Goal: Task Accomplishment & Management: Manage account settings

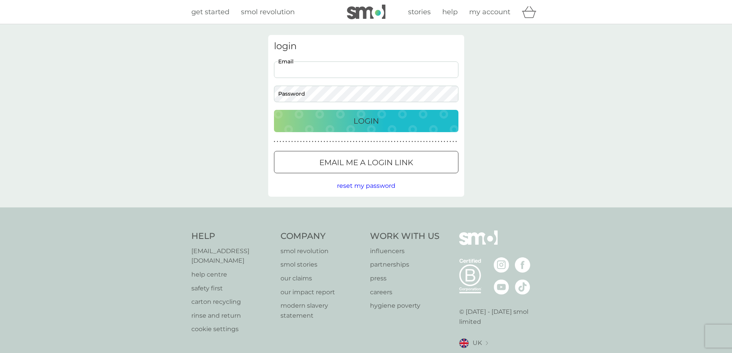
click at [414, 68] on input "Email" at bounding box center [366, 70] width 185 height 17
type input "[PERSON_NAME][EMAIL_ADDRESS][PERSON_NAME][DOMAIN_NAME]"
click at [355, 119] on p "Login" at bounding box center [366, 121] width 25 height 12
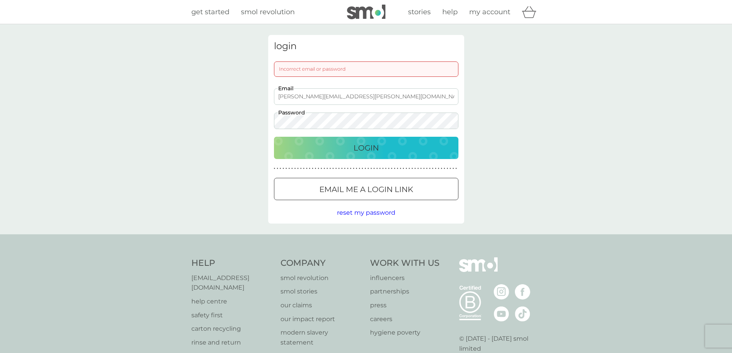
click at [262, 121] on div "login Incorrect email or password [PERSON_NAME][EMAIL_ADDRESS][PERSON_NAME][DOM…" at bounding box center [366, 129] width 732 height 210
click at [354, 150] on p "Login" at bounding box center [366, 148] width 25 height 12
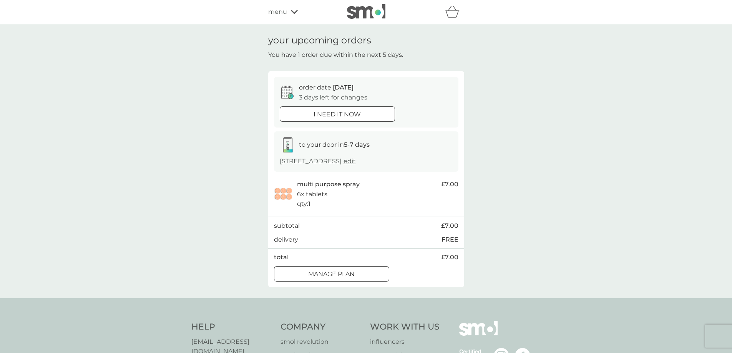
click at [334, 273] on div at bounding box center [332, 274] width 28 height 8
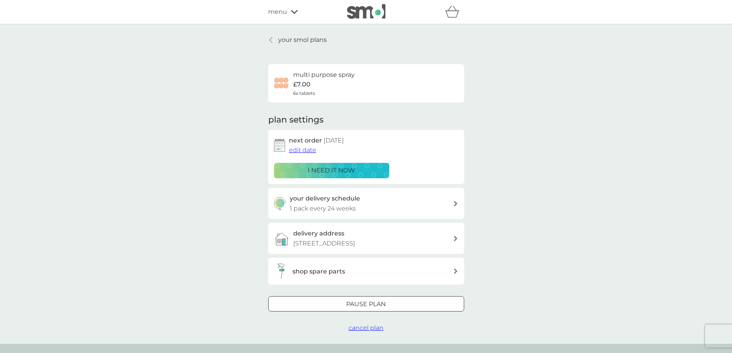
click at [308, 151] on span "edit date" at bounding box center [302, 149] width 27 height 7
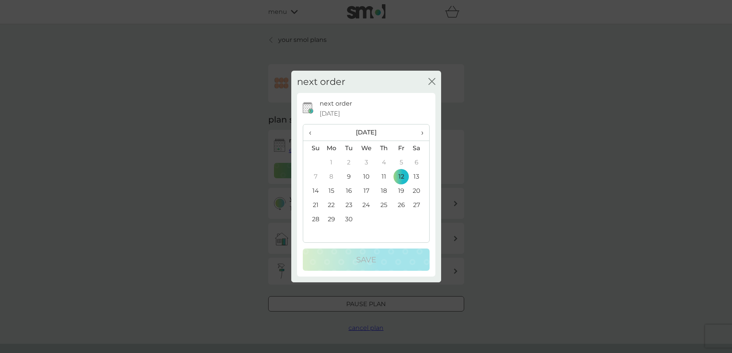
click at [420, 136] on span "›" at bounding box center [420, 133] width 8 height 16
click at [404, 162] on td "3" at bounding box center [400, 162] width 17 height 14
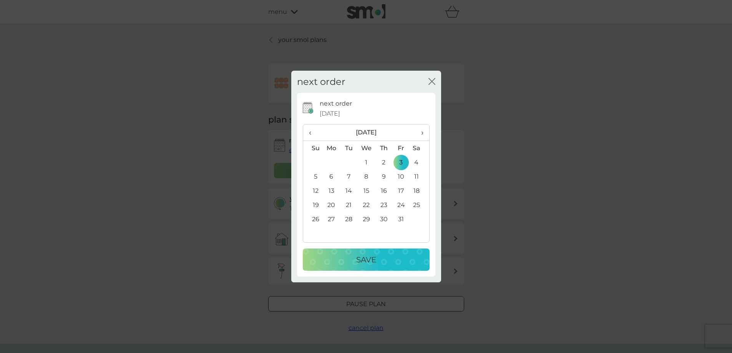
click at [377, 255] on div "Save" at bounding box center [366, 260] width 111 height 12
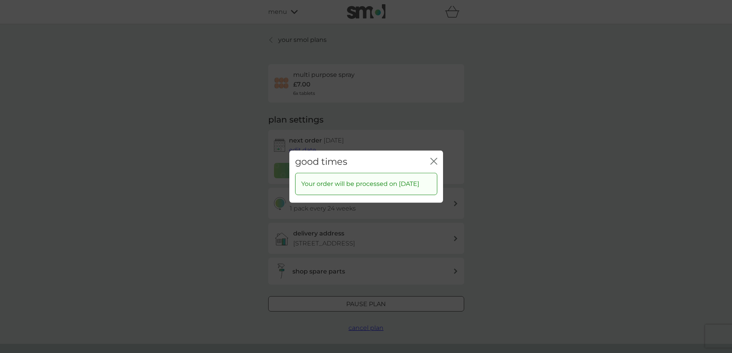
click at [432, 158] on icon "close" at bounding box center [432, 161] width 3 height 6
